Goal: Task Accomplishment & Management: Complete application form

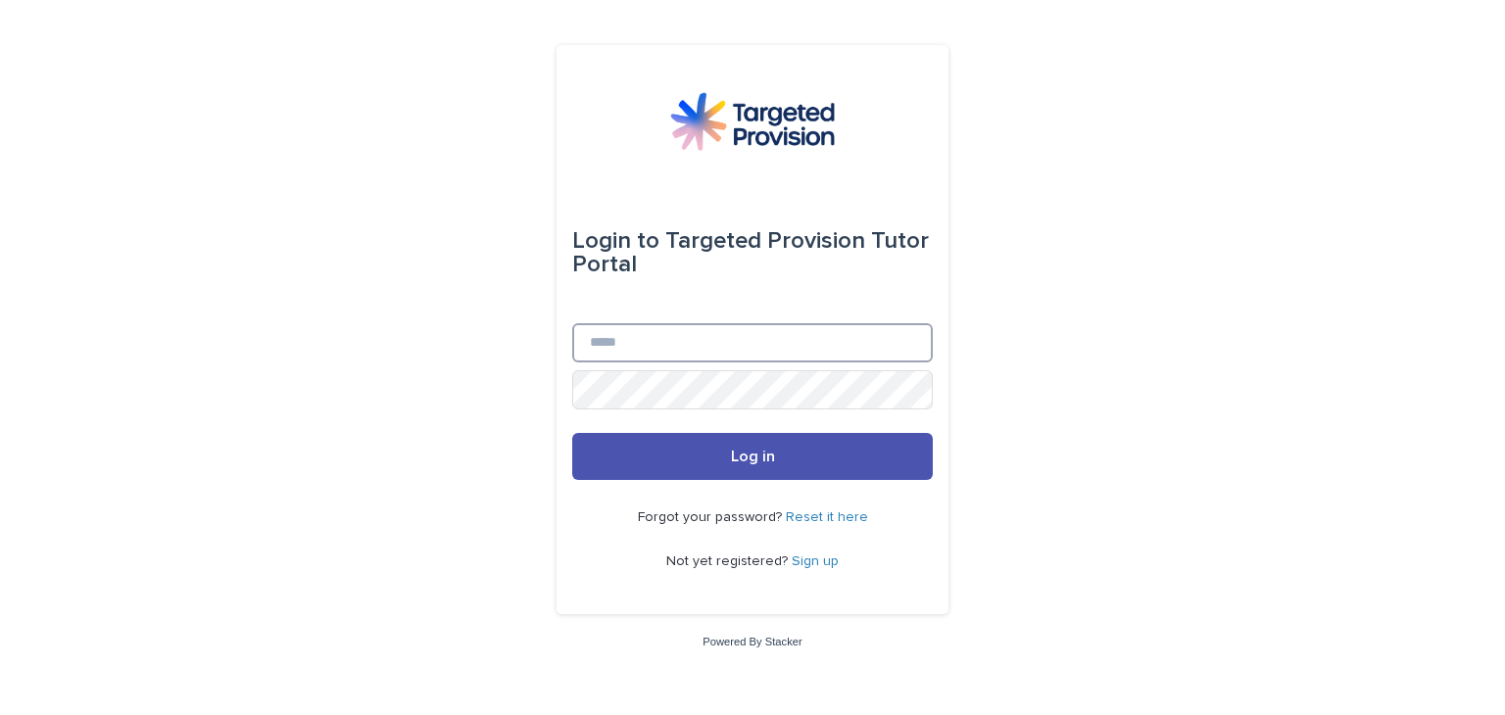
click at [697, 344] on input "Email" at bounding box center [752, 342] width 361 height 39
type input "**********"
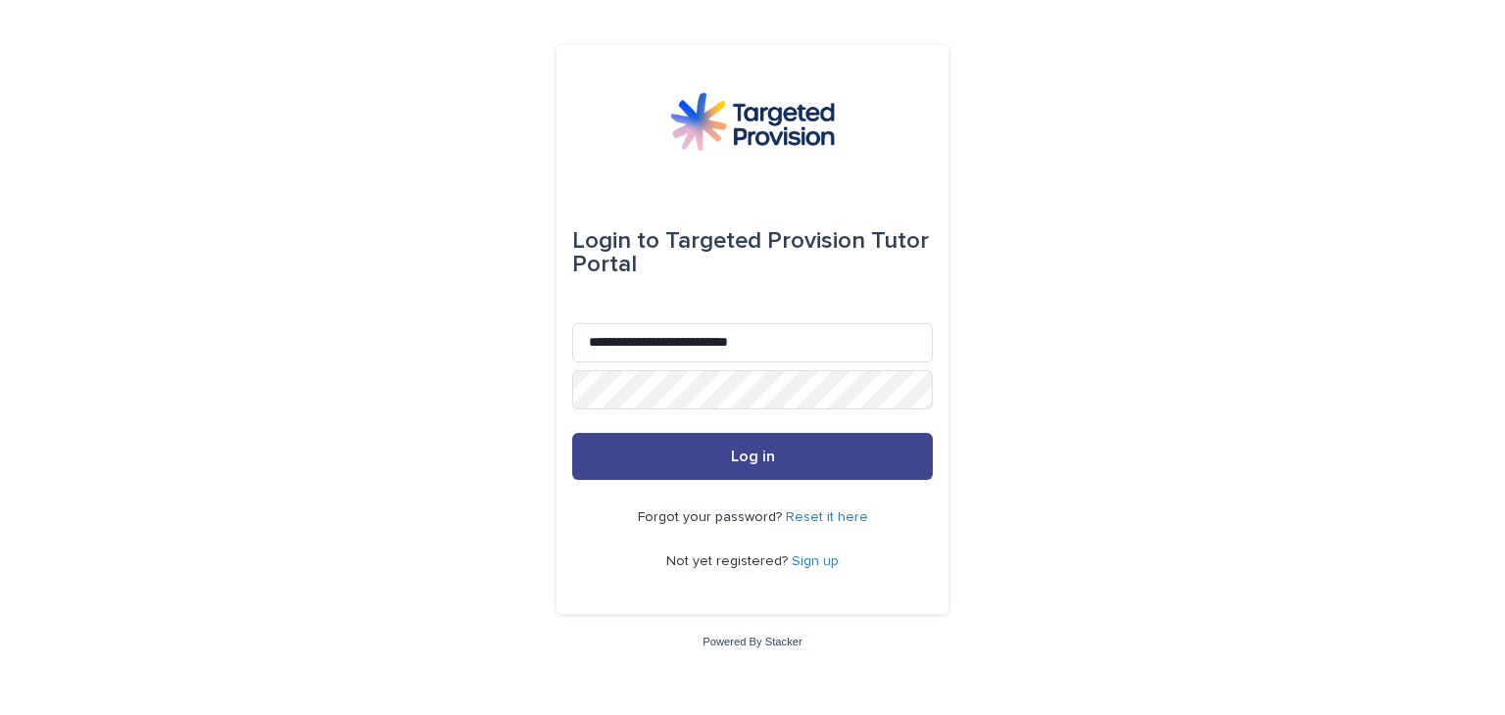
click at [750, 452] on span "Log in" at bounding box center [753, 457] width 44 height 16
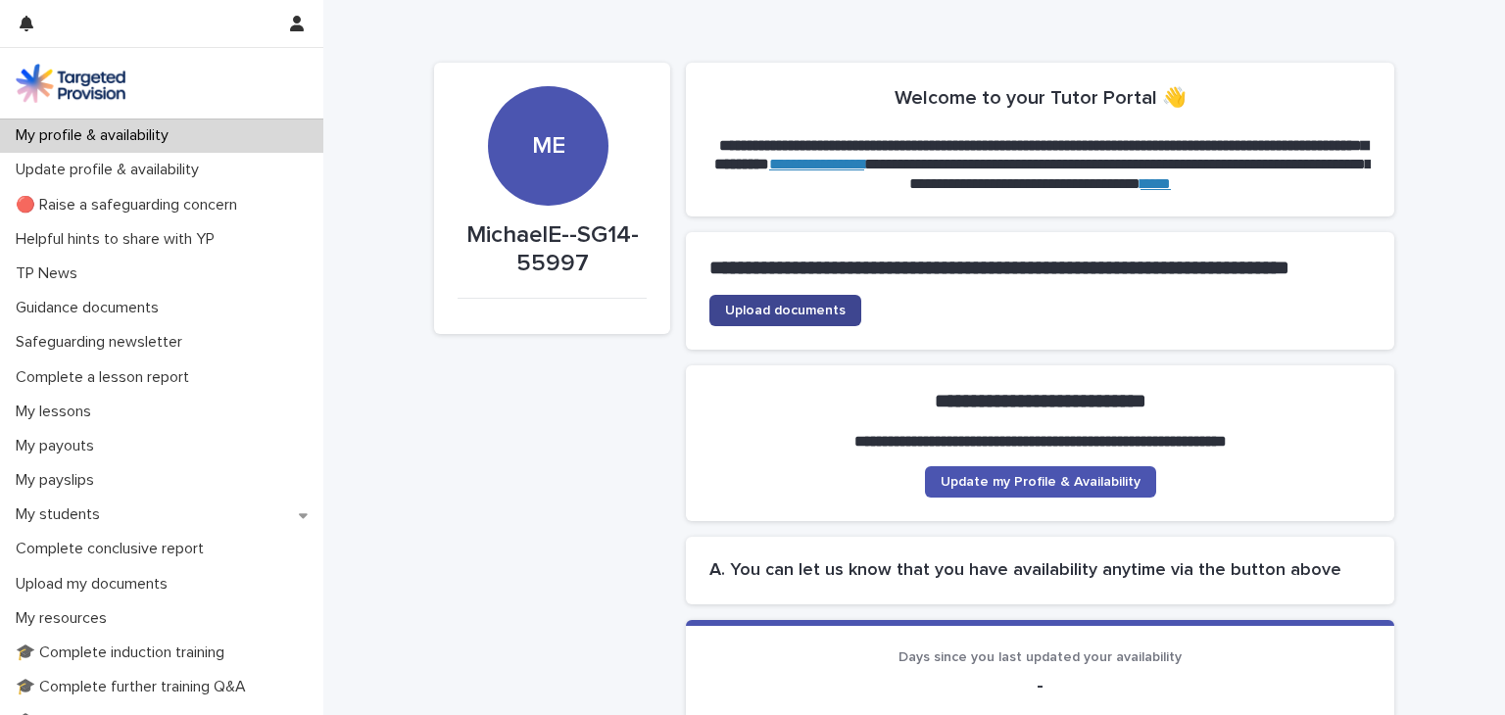
click at [786, 317] on span "Upload documents" at bounding box center [785, 311] width 120 height 14
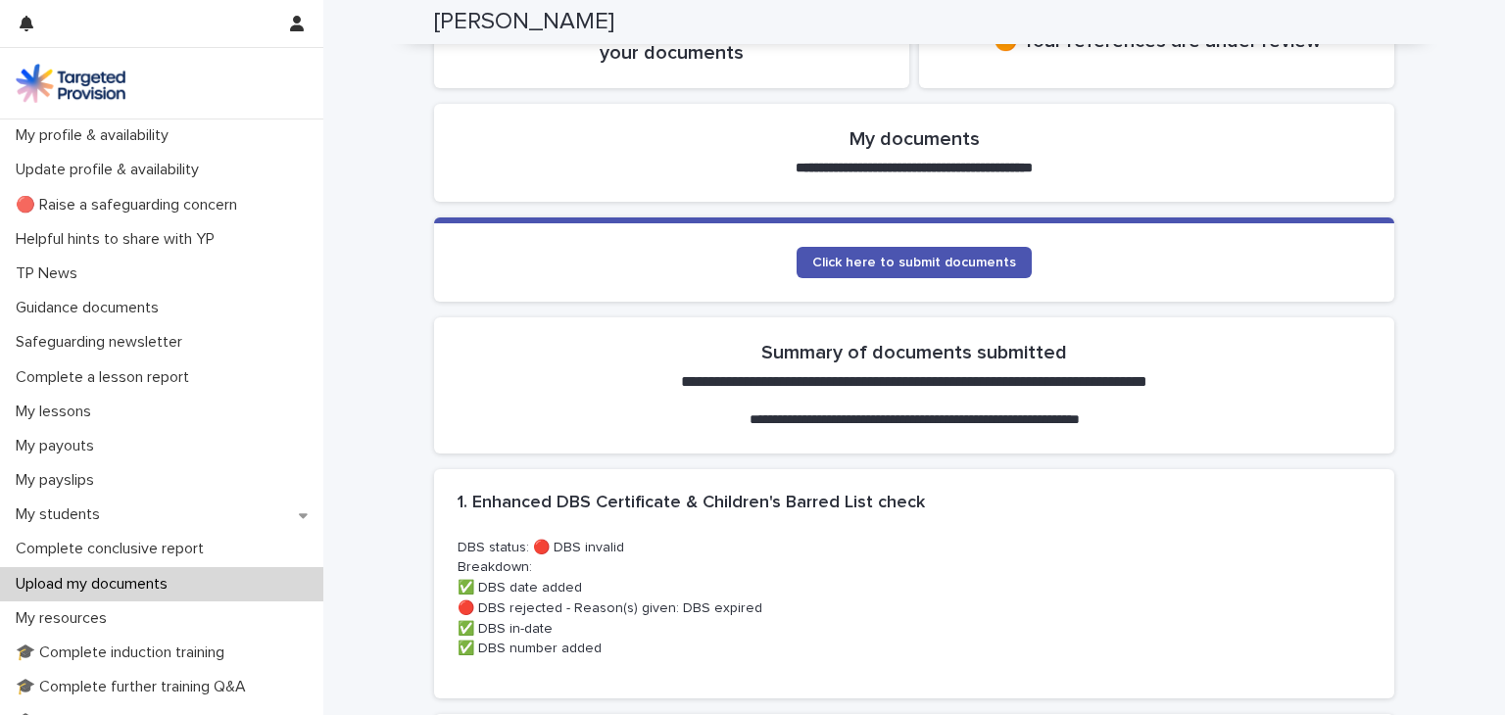
scroll to position [333, 0]
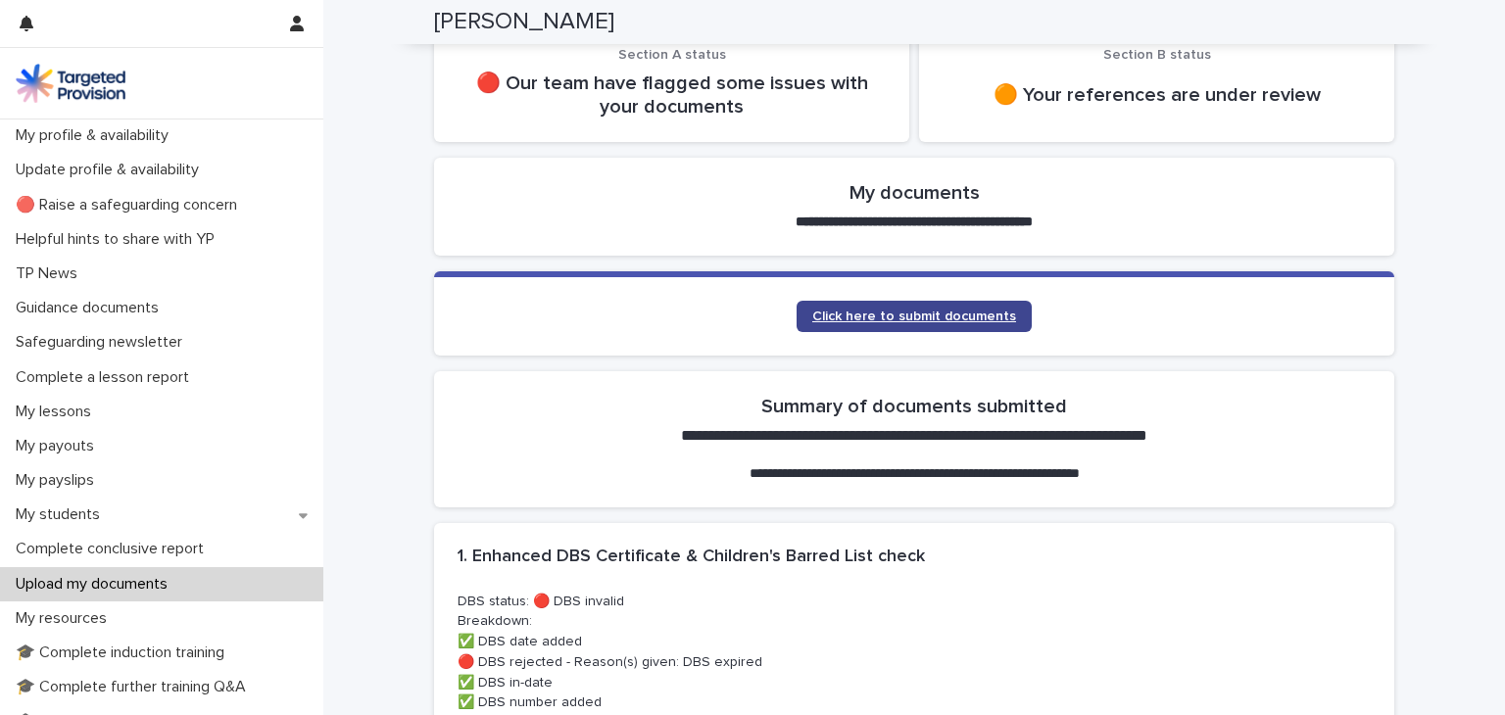
click at [924, 305] on link "Click here to submit documents" at bounding box center [913, 316] width 235 height 31
